Goal: Transaction & Acquisition: Subscribe to service/newsletter

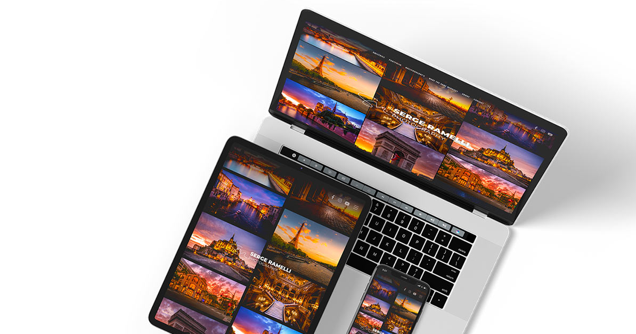
scroll to position [52, 0]
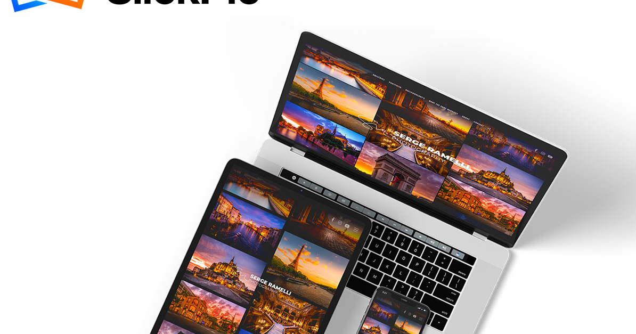
type input "[EMAIL_ADDRESS][DOMAIN_NAME]"
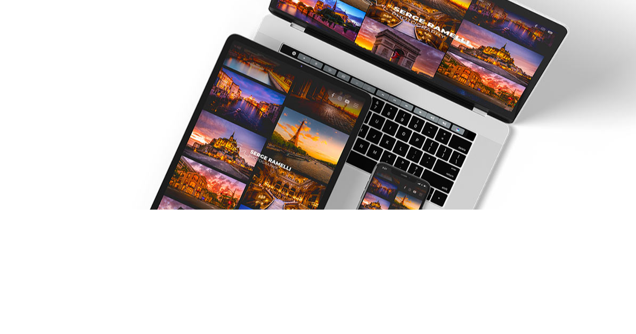
type input "P"
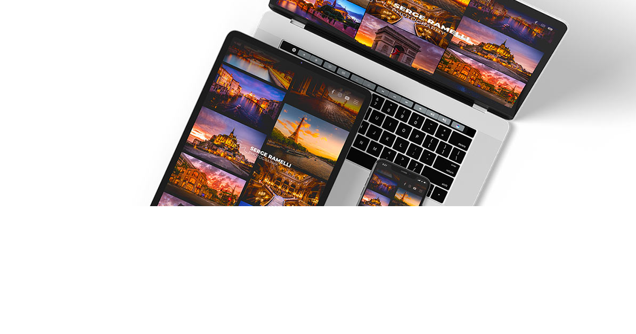
type input "[PERSON_NAME]"
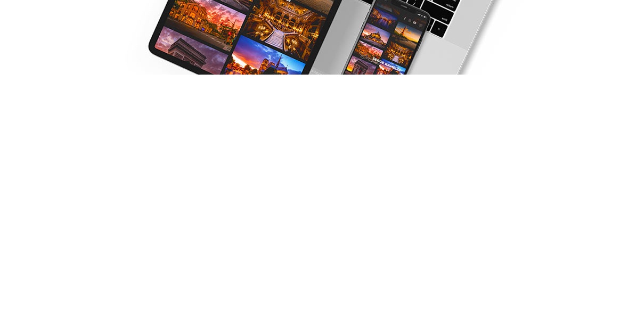
scroll to position [119, 0]
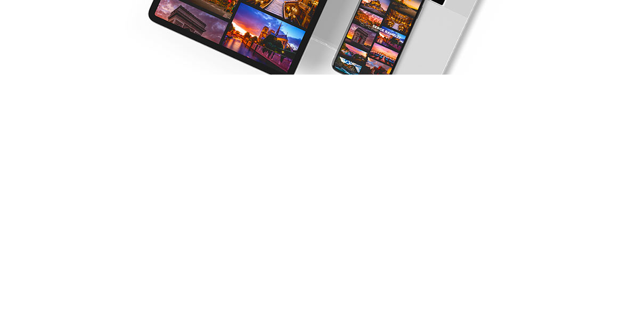
type input "Yeo"
checkbox input "true"
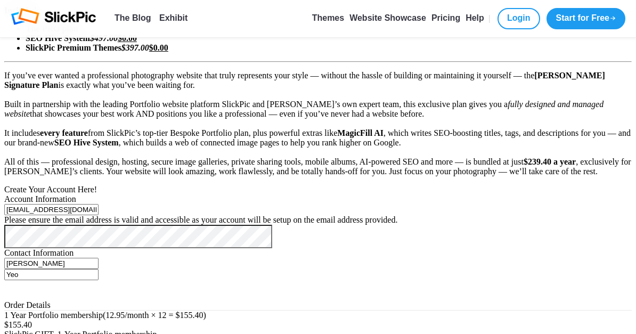
scroll to position [504, 0]
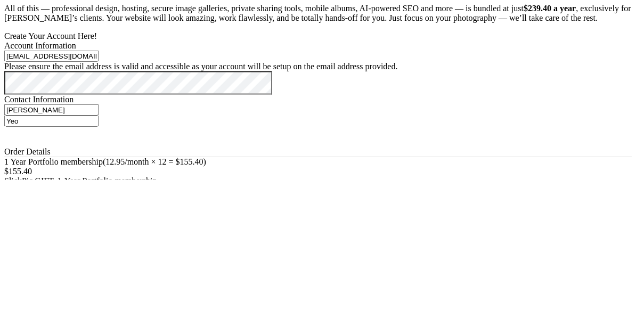
type input "04 / 30"
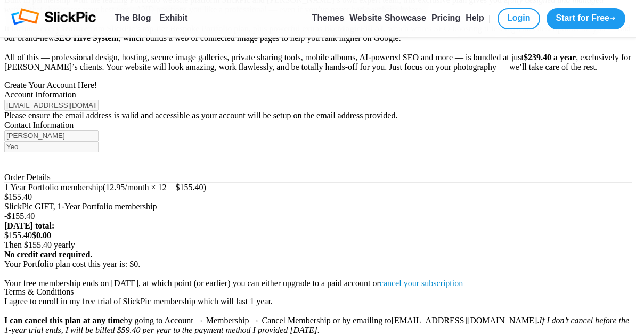
scroll to position [600, 0]
